Goal: Answer question/provide support

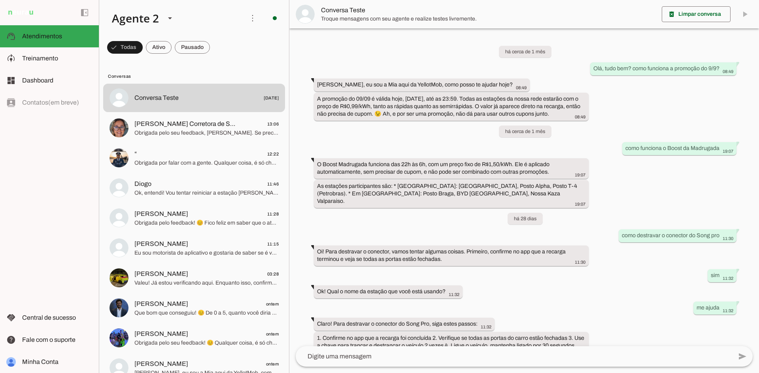
scroll to position [73, 0]
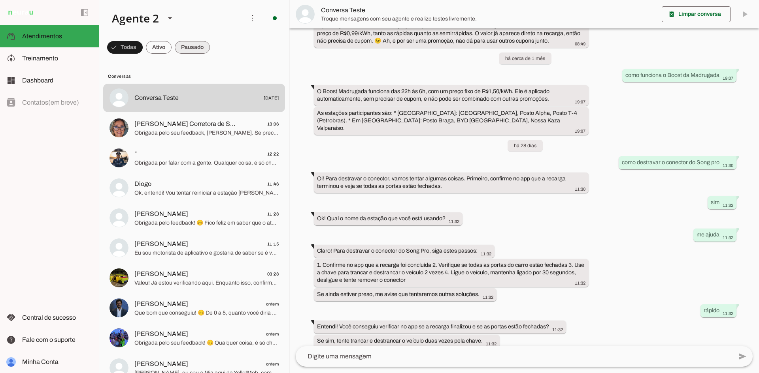
click at [193, 48] on span at bounding box center [192, 47] width 35 height 19
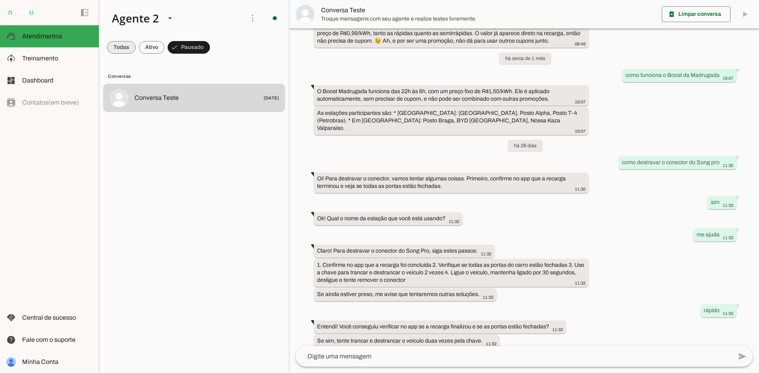
click at [115, 48] on span at bounding box center [121, 47] width 28 height 19
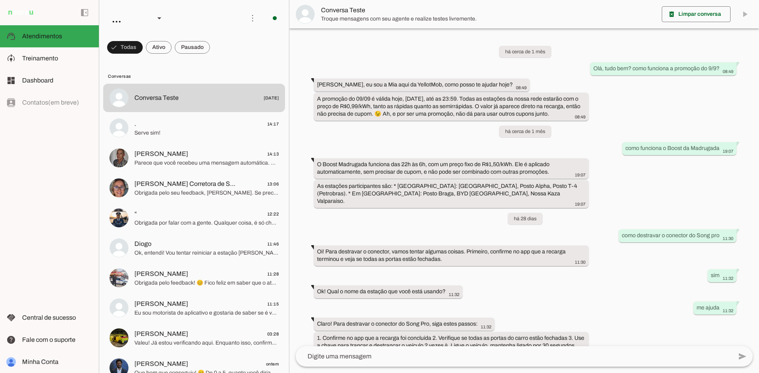
scroll to position [73, 0]
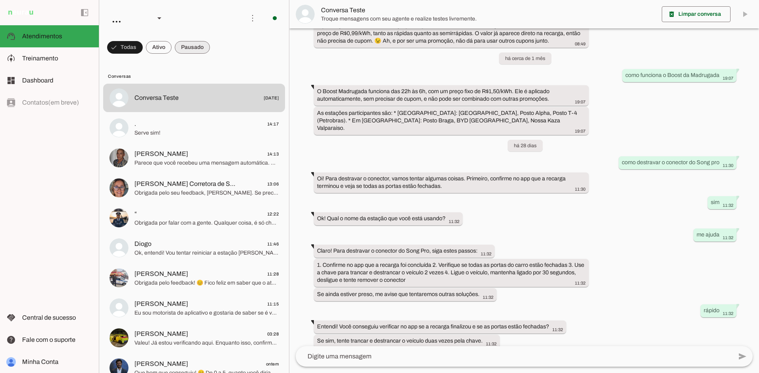
click at [199, 44] on span at bounding box center [192, 47] width 35 height 19
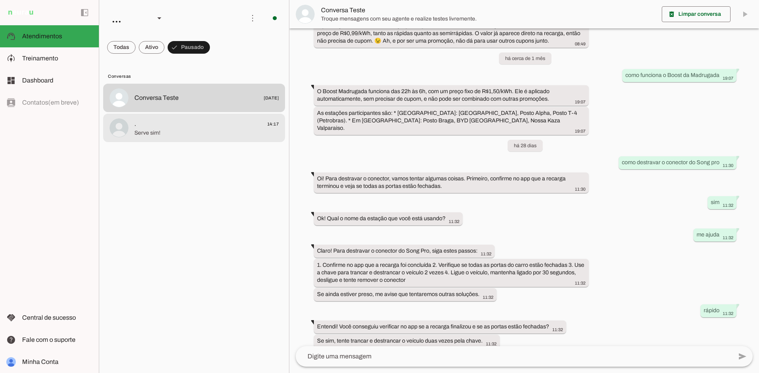
click at [208, 124] on span ". 14:17" at bounding box center [206, 124] width 144 height 10
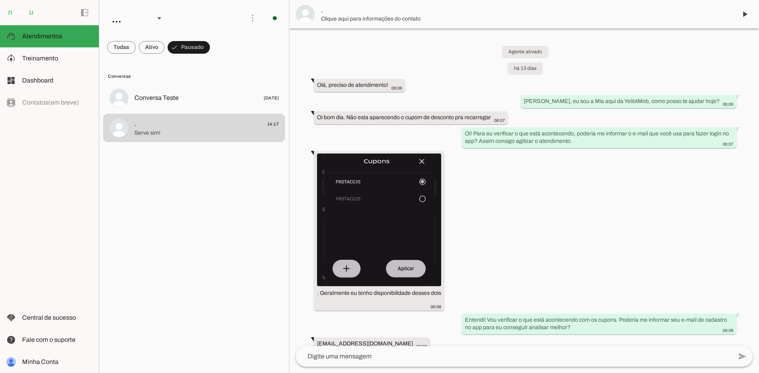
scroll to position [746, 0]
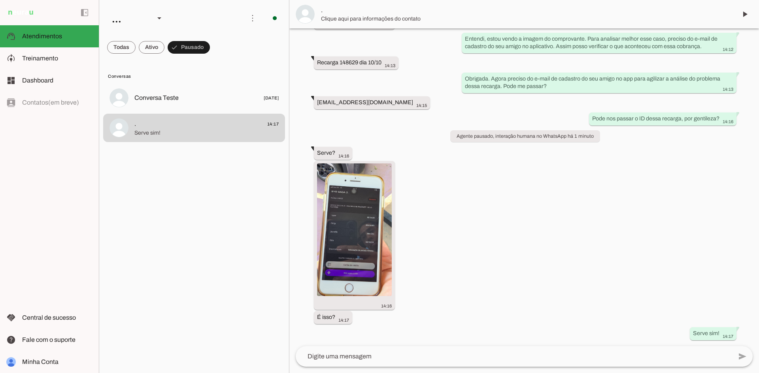
click at [414, 359] on textarea at bounding box center [514, 356] width 436 height 9
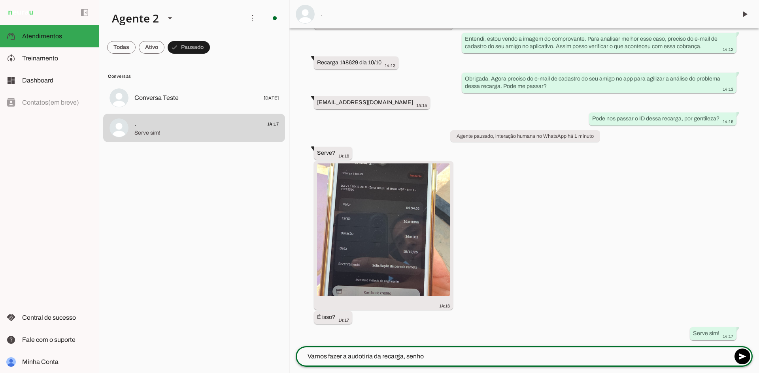
type textarea "Vamos fazer a audotiria da recarga, senhor"
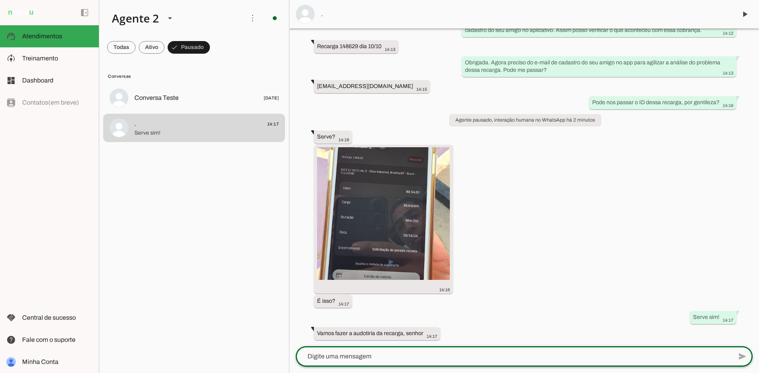
click at [411, 358] on textarea at bounding box center [514, 356] width 436 height 9
click at [594, 244] on div "Agente ativado há 13 dias Olá, preciso de atendimento! 06:06 Ooi, eu sou a Mia …" at bounding box center [523, 187] width 469 height 318
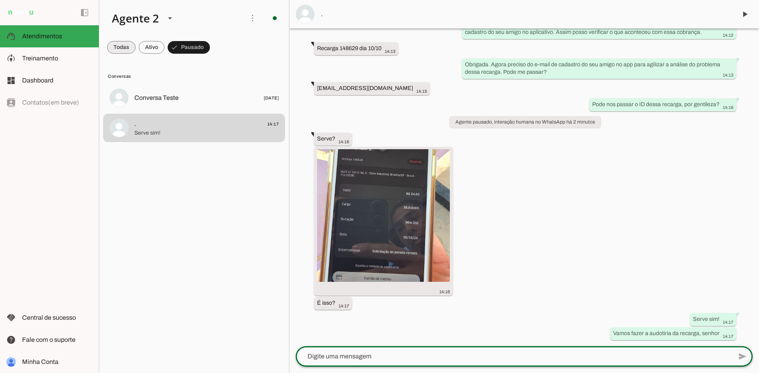
scroll to position [761, 0]
click at [115, 47] on span at bounding box center [121, 47] width 28 height 19
